Goal: Find specific page/section: Find specific page/section

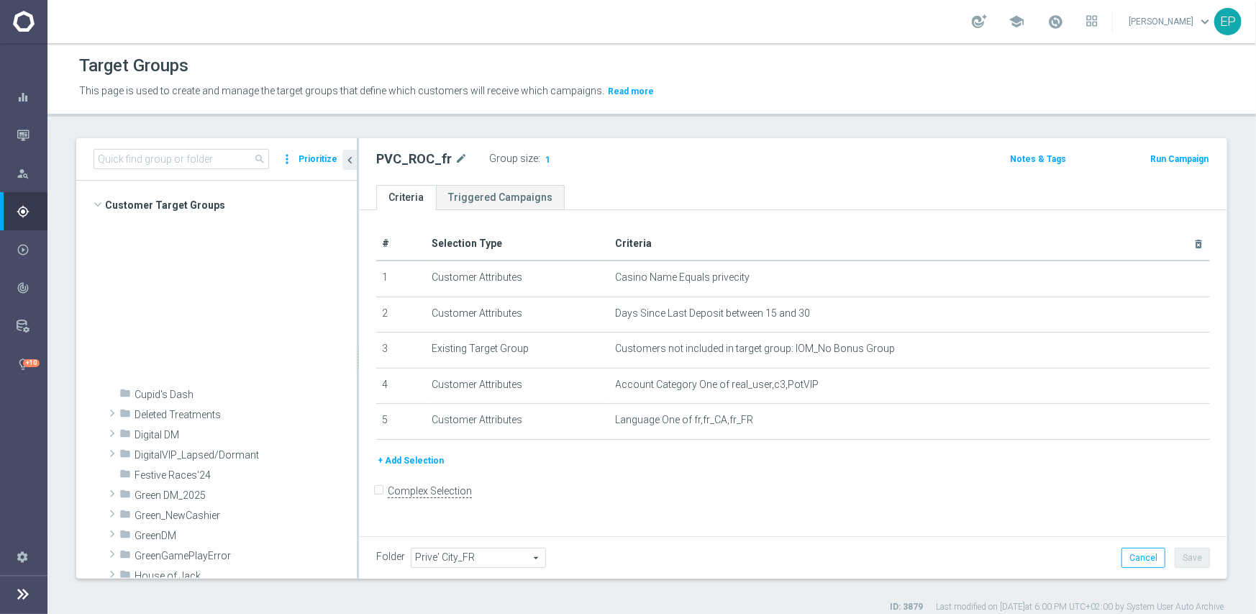
scroll to position [504, 0]
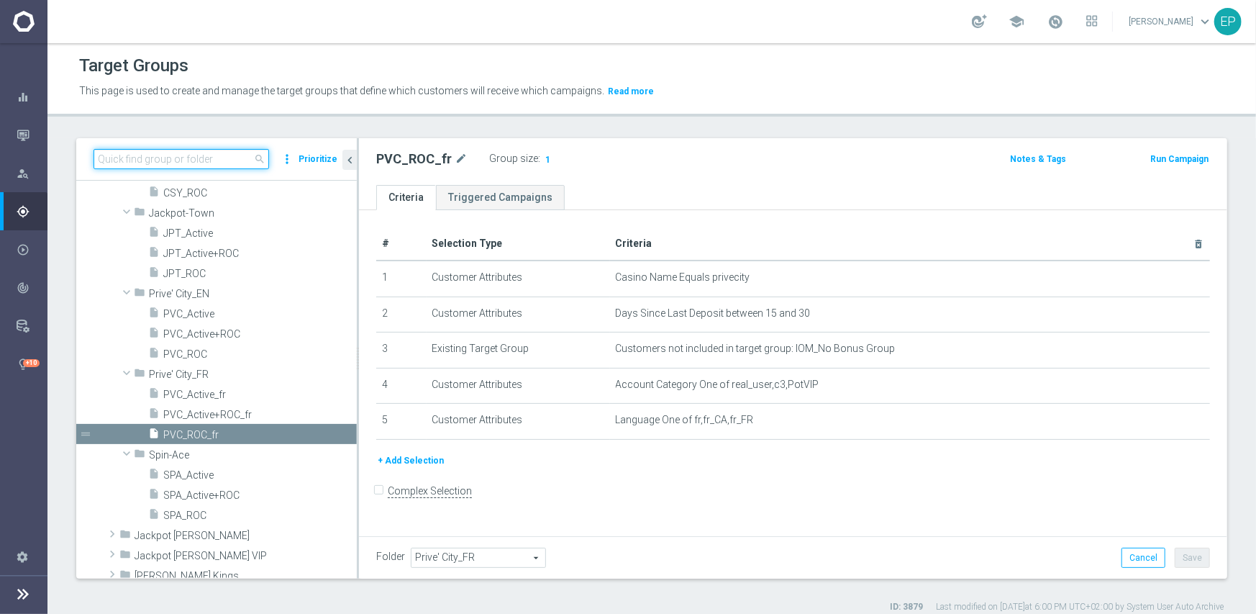
click at [204, 161] on input at bounding box center [182, 159] width 176 height 20
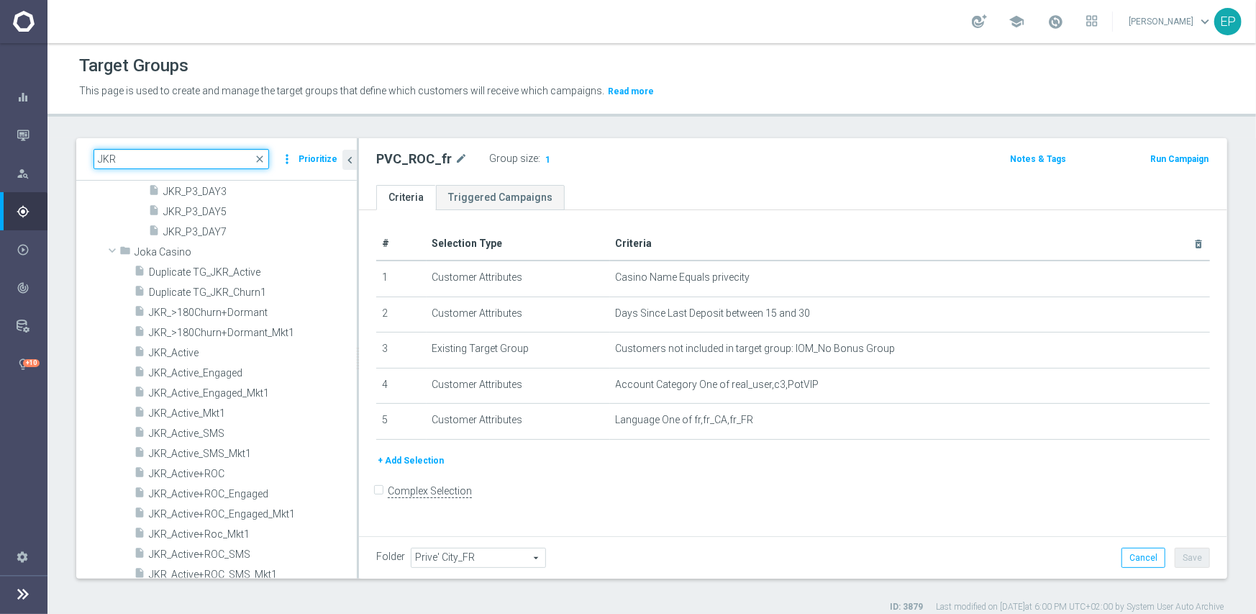
type input "JKR"
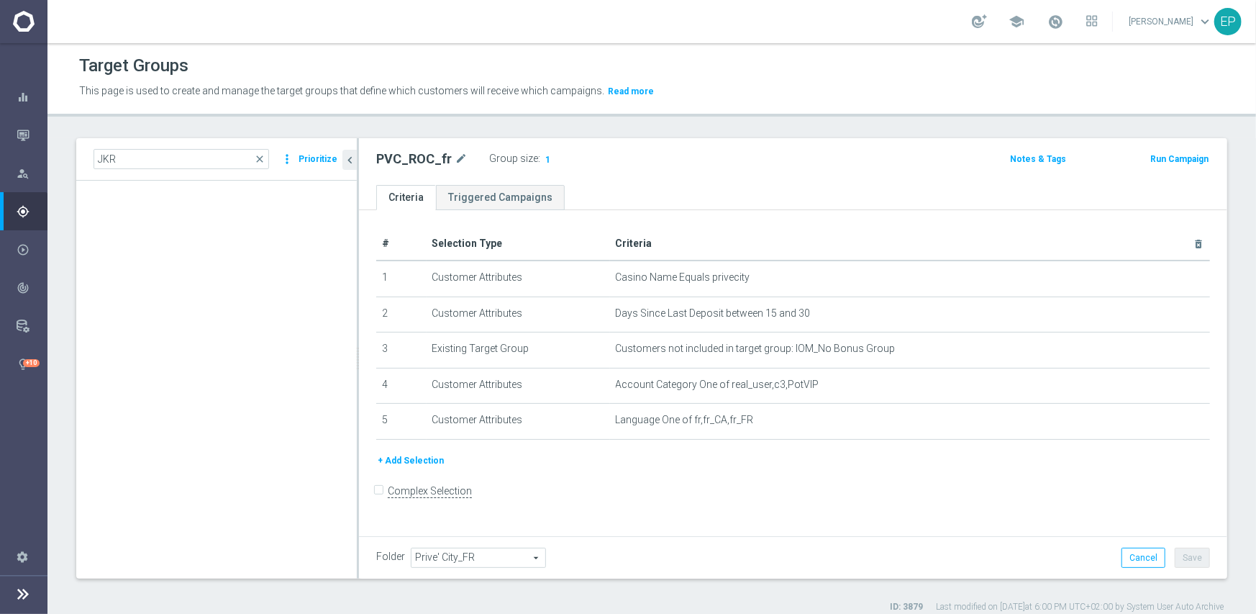
scroll to position [0, 0]
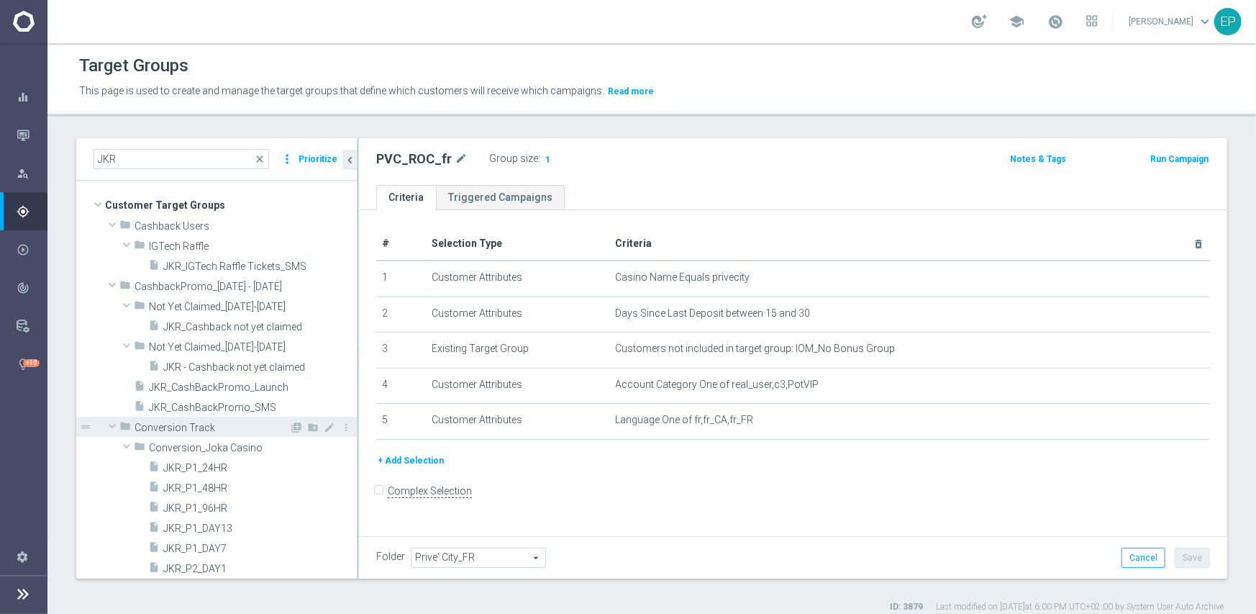
click at [109, 426] on span at bounding box center [112, 426] width 17 height 14
click at [109, 426] on span at bounding box center [112, 425] width 14 height 17
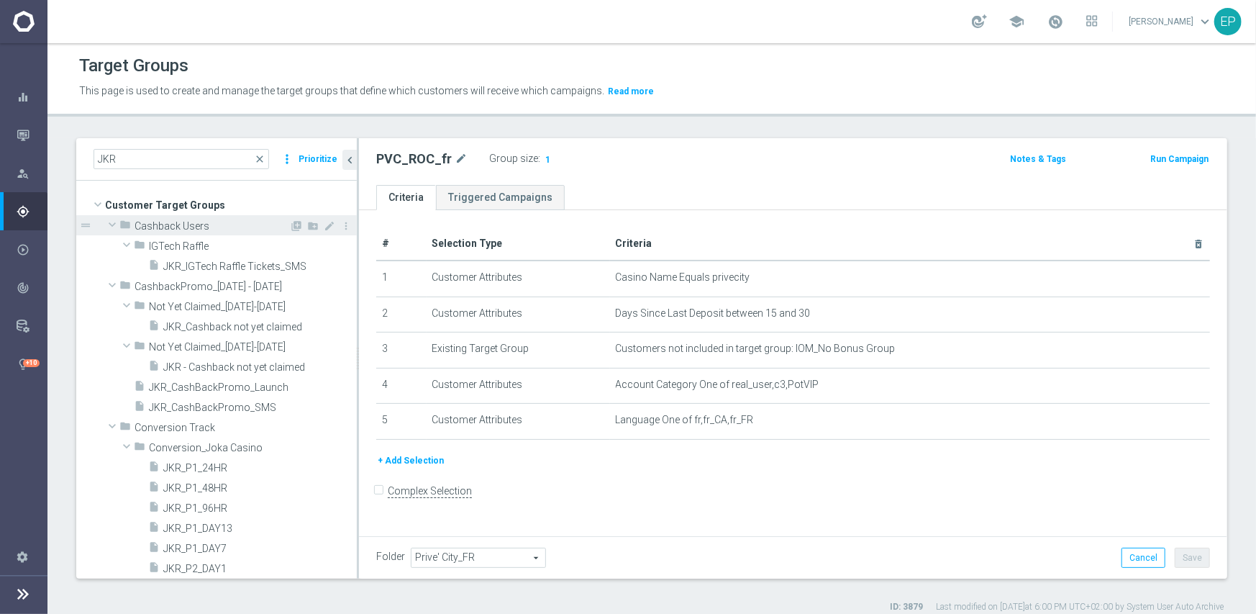
click at [110, 222] on span at bounding box center [112, 224] width 17 height 14
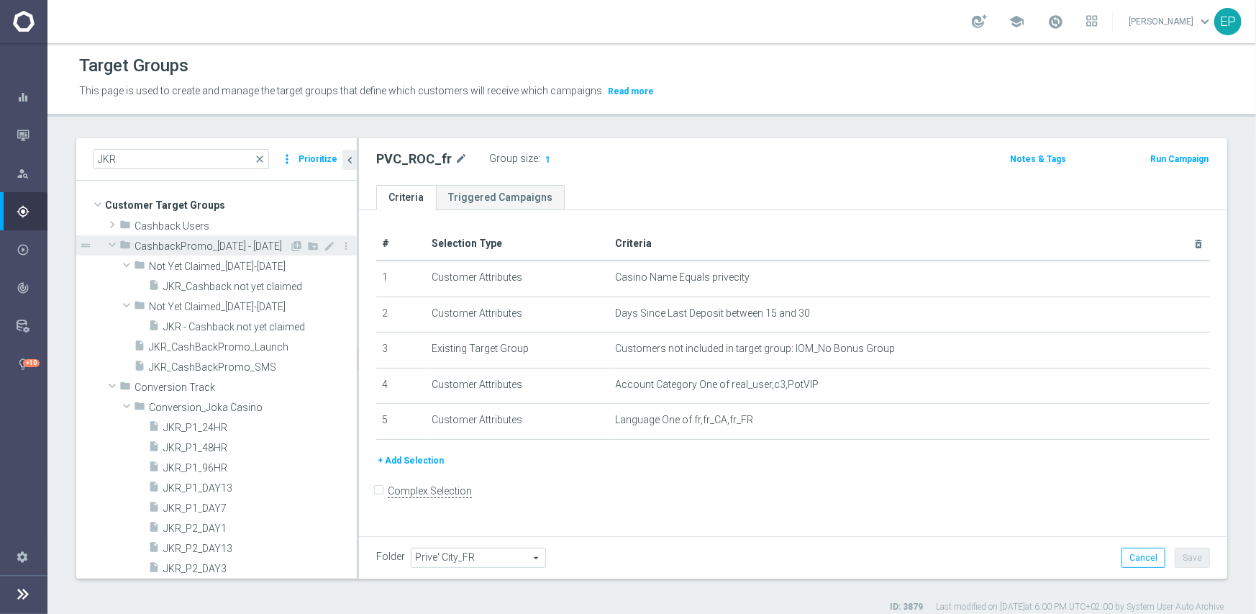
click at [110, 242] on span at bounding box center [112, 244] width 17 height 14
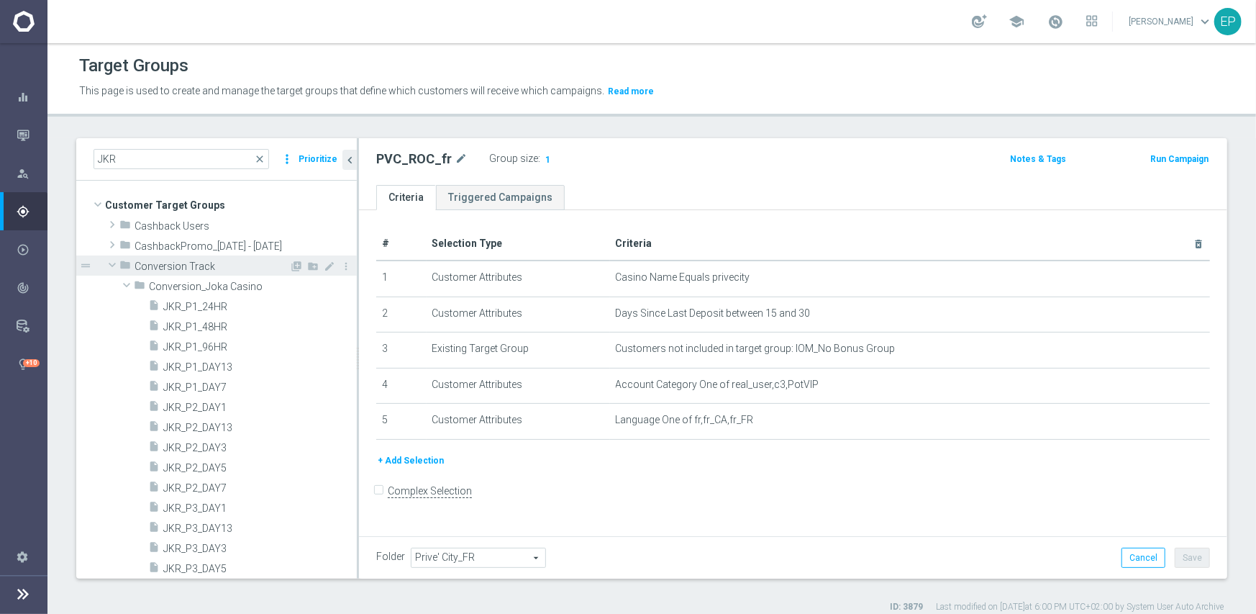
click at [115, 266] on span at bounding box center [112, 265] width 17 height 14
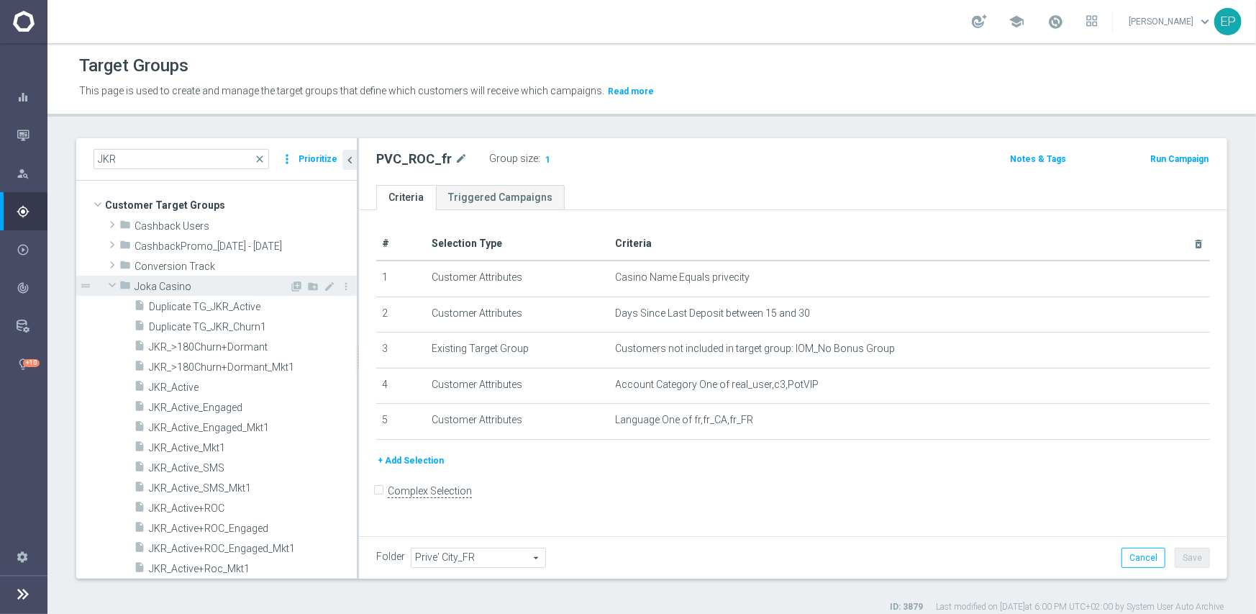
click at [108, 285] on span at bounding box center [112, 285] width 17 height 14
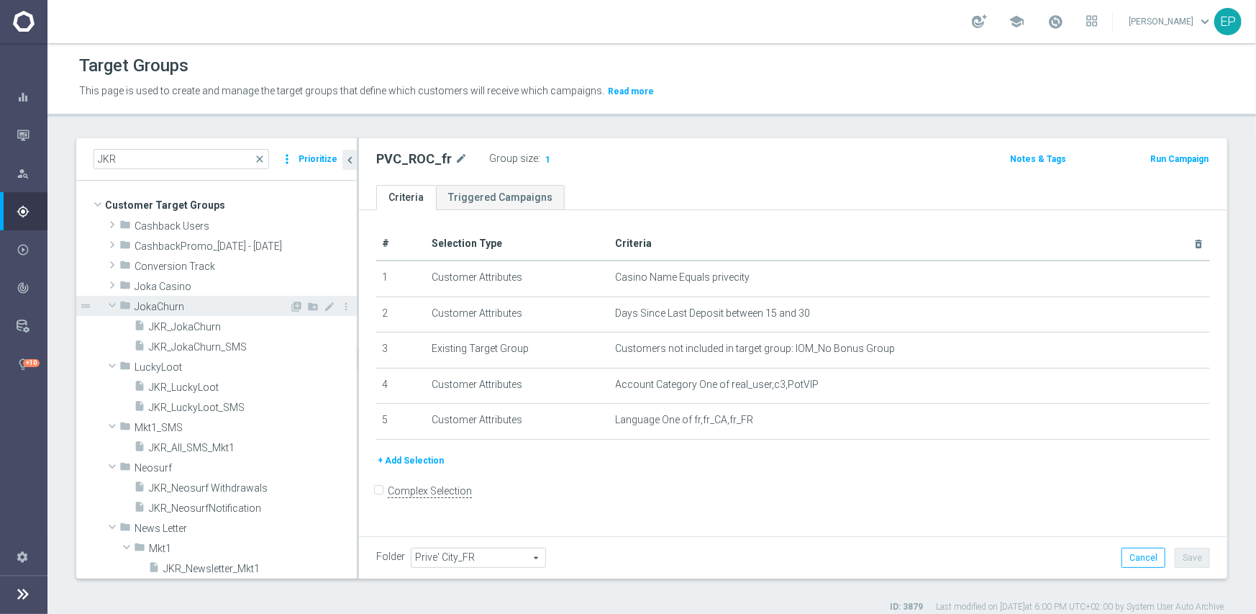
click at [112, 305] on span at bounding box center [112, 305] width 17 height 14
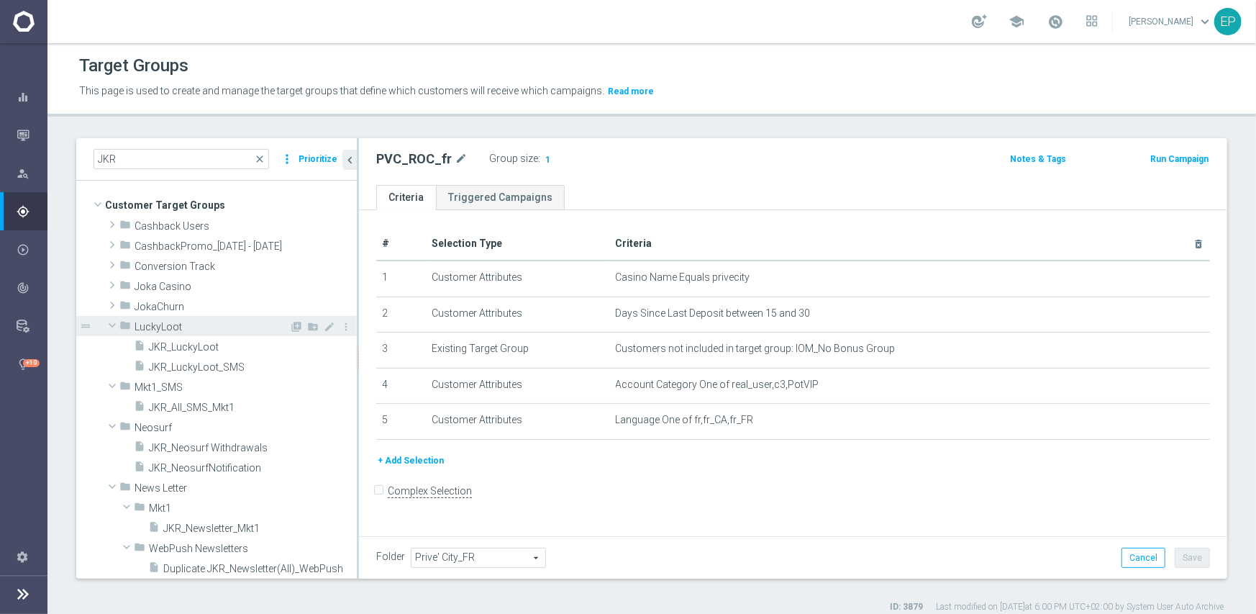
click at [109, 323] on span at bounding box center [112, 325] width 17 height 14
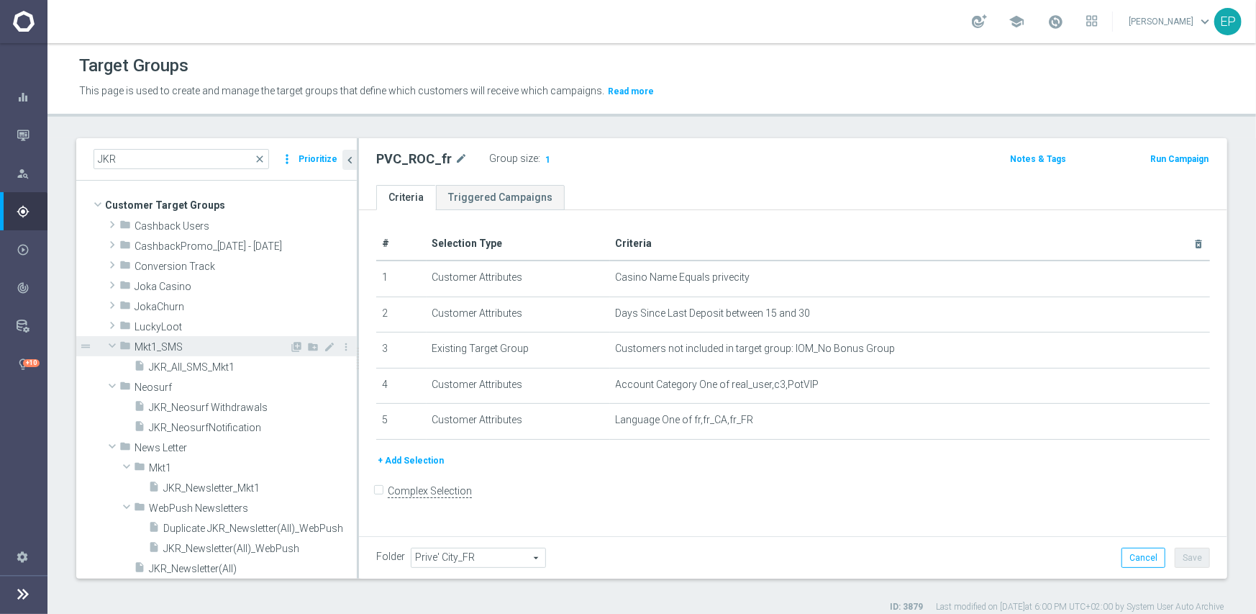
click at [111, 346] on span at bounding box center [112, 345] width 17 height 14
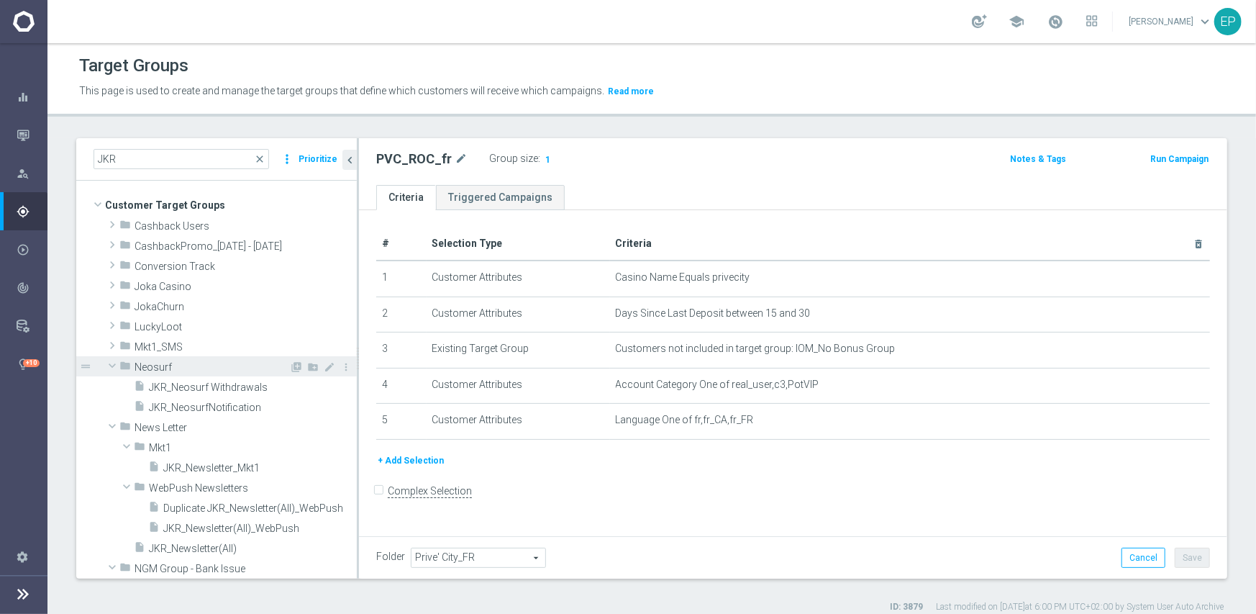
click at [114, 365] on span at bounding box center [112, 365] width 17 height 14
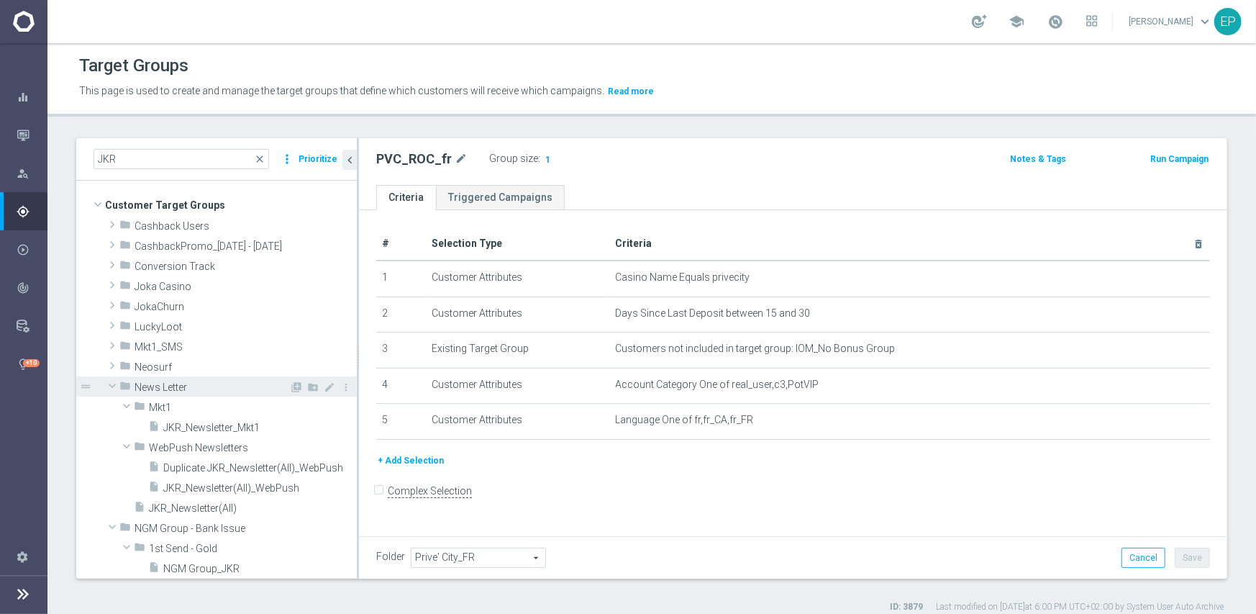
click at [114, 381] on span at bounding box center [112, 385] width 17 height 14
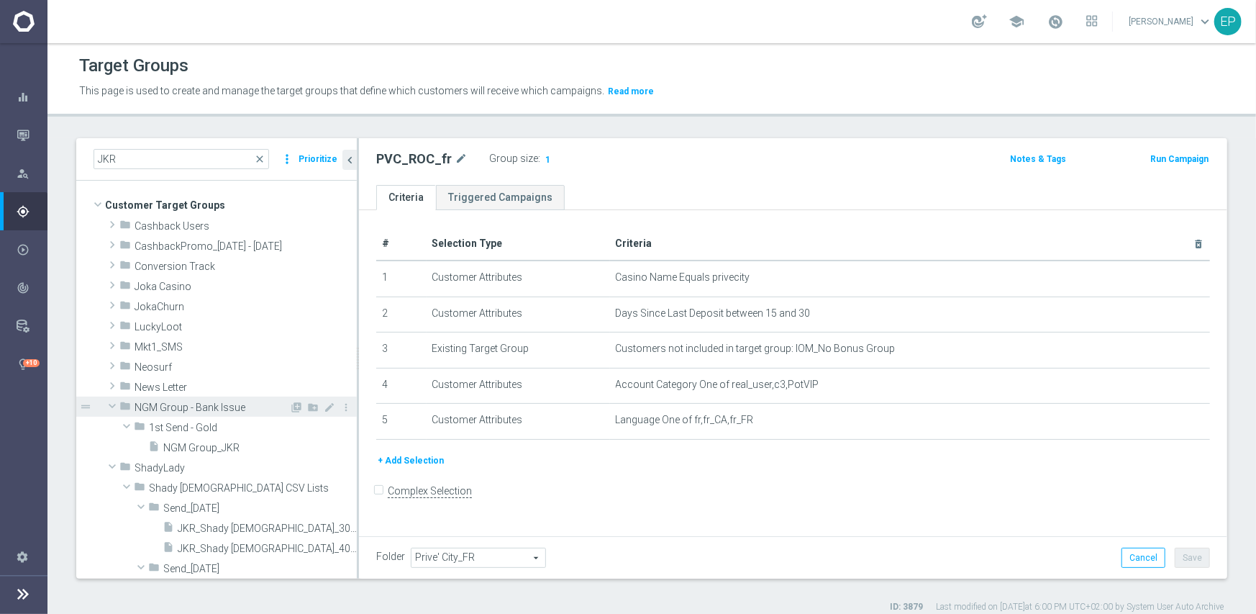
click at [116, 408] on span at bounding box center [112, 406] width 17 height 14
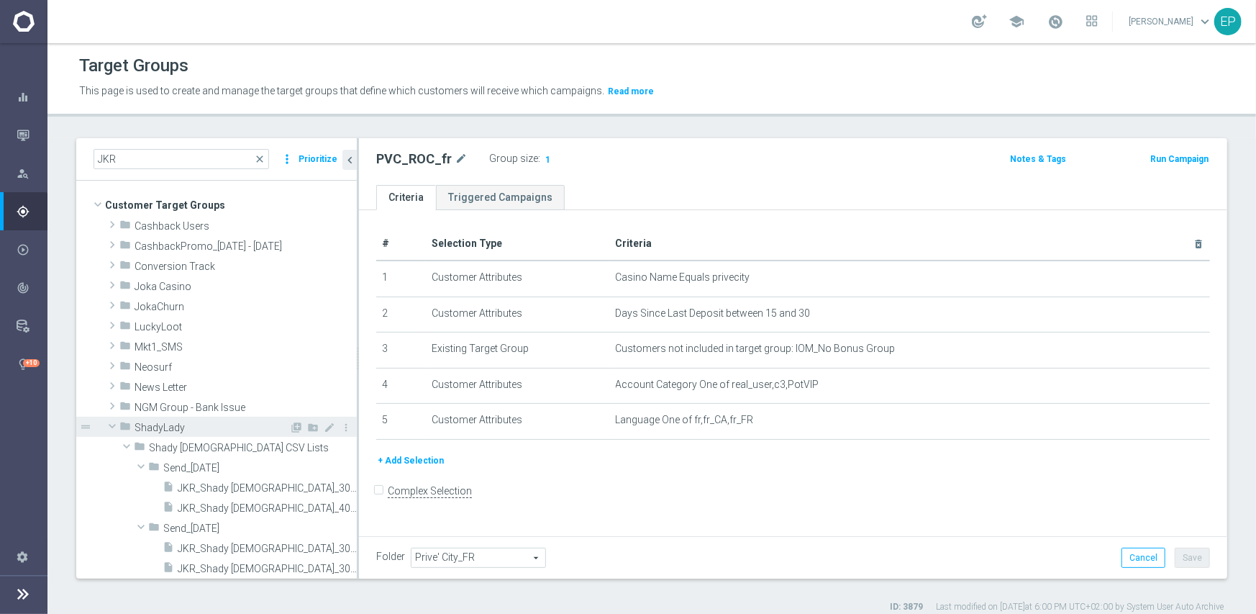
click at [114, 422] on span at bounding box center [112, 426] width 17 height 14
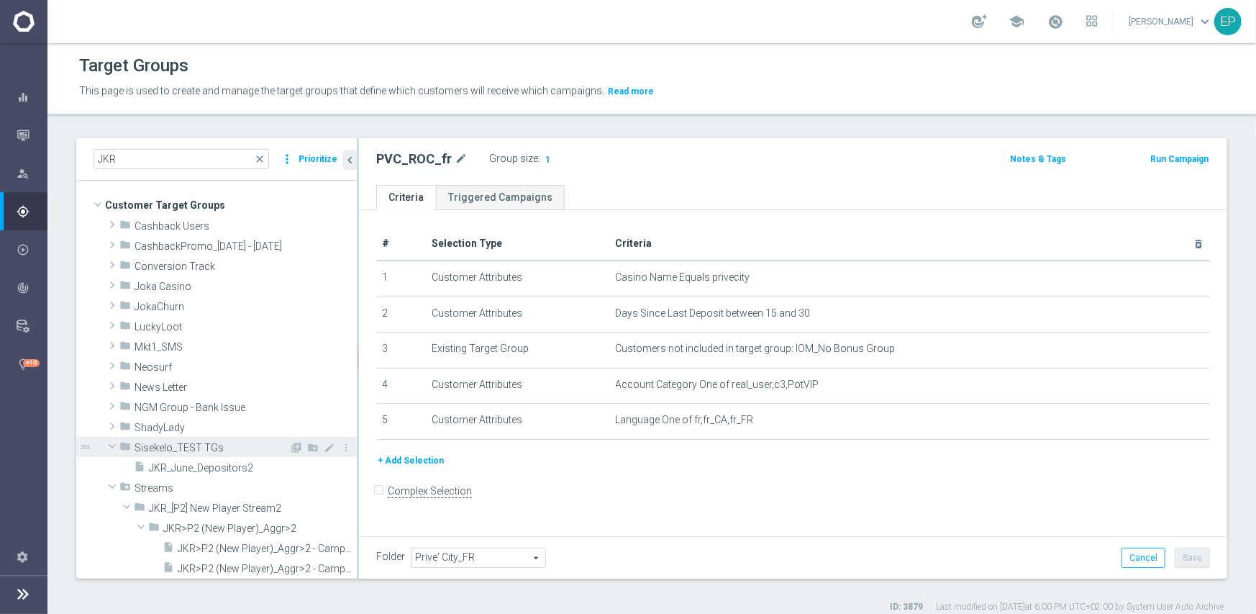
click at [113, 449] on span at bounding box center [112, 446] width 17 height 14
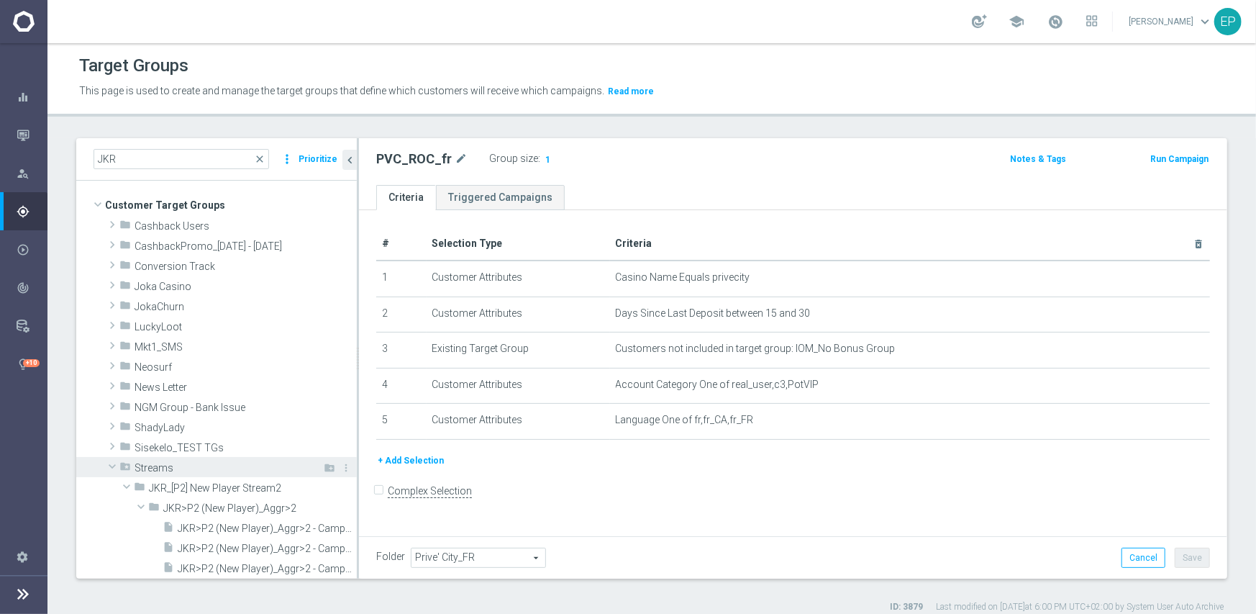
click at [113, 468] on span at bounding box center [112, 466] width 17 height 14
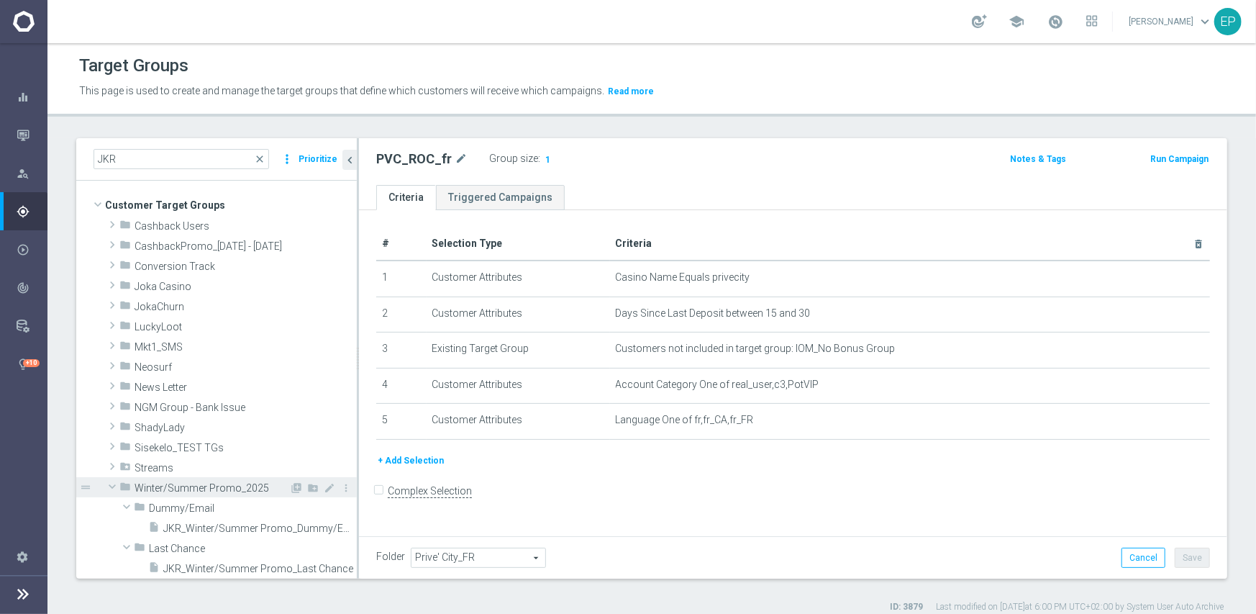
click at [109, 486] on span at bounding box center [112, 486] width 17 height 14
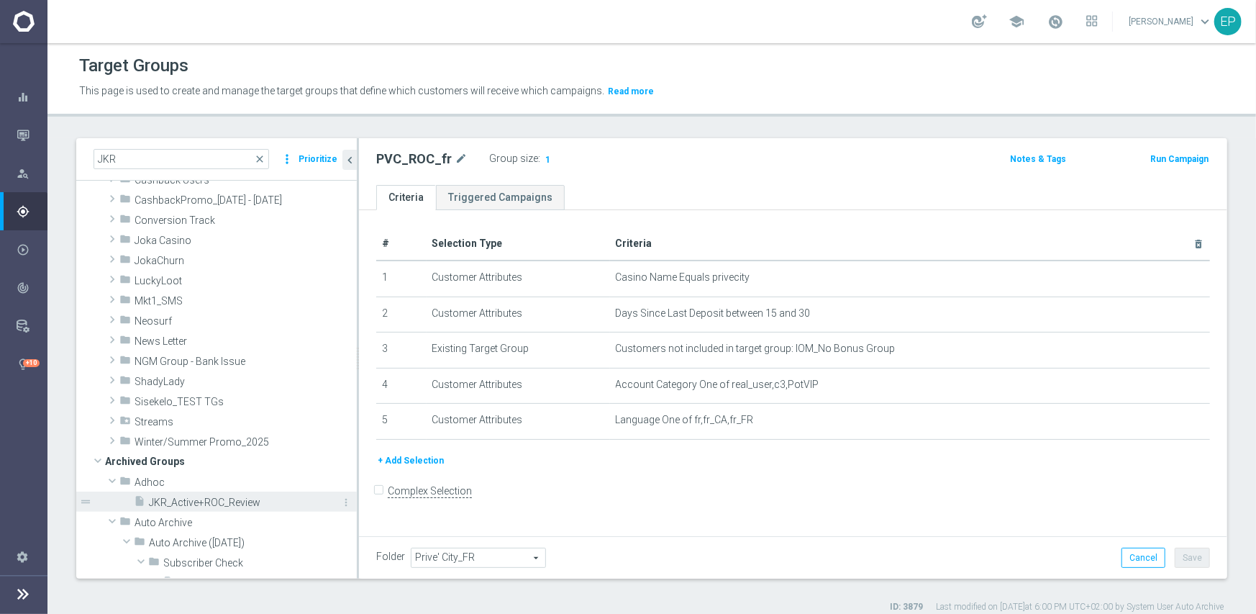
scroll to position [72, 0]
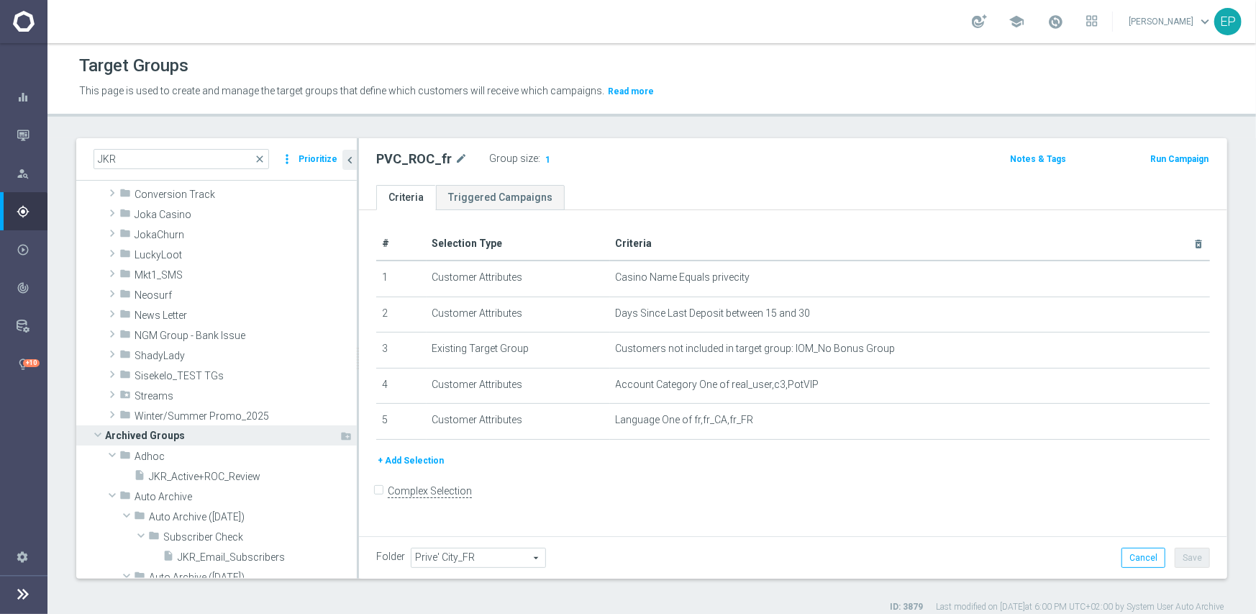
click at [96, 435] on span at bounding box center [97, 434] width 17 height 14
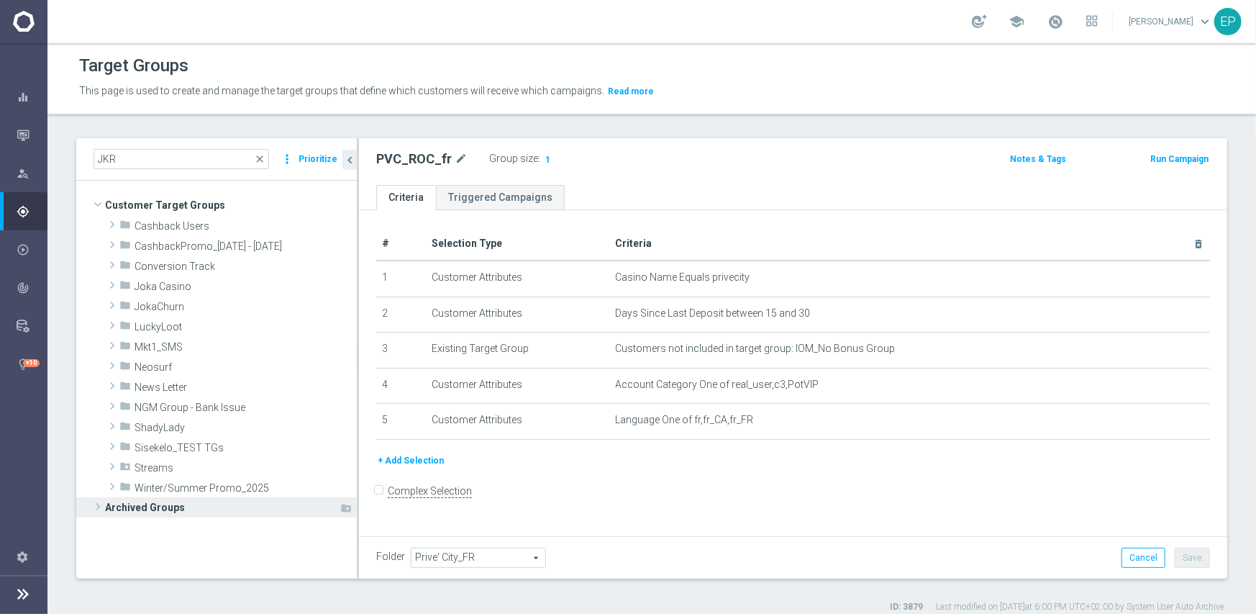
scroll to position [0, 0]
